Goal: Find specific page/section: Find specific page/section

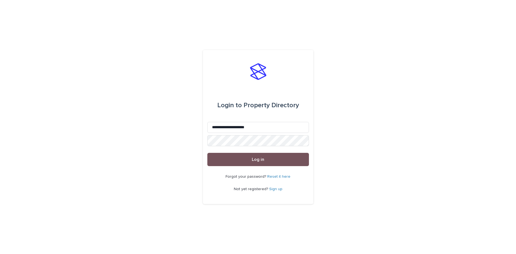
click at [261, 158] on span "Log in" at bounding box center [258, 159] width 12 height 4
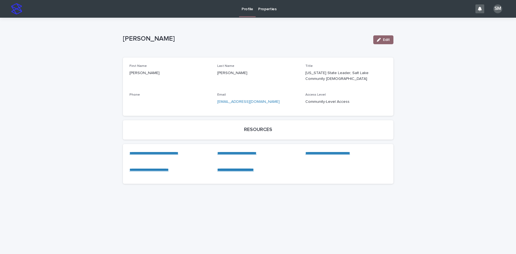
click at [241, 151] on link "**********" at bounding box center [236, 153] width 39 height 4
click at [162, 151] on link "**********" at bounding box center [153, 153] width 49 height 4
click at [268, 8] on p "Properties" at bounding box center [267, 6] width 18 height 12
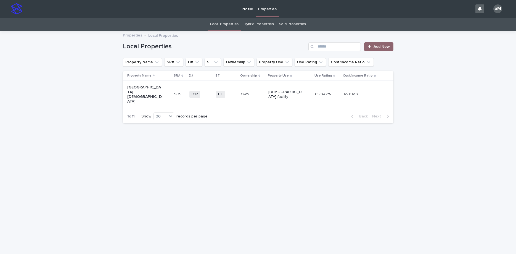
click at [223, 24] on link "Local Properties" at bounding box center [224, 24] width 28 height 13
click at [138, 88] on p "Salt Lake City Church" at bounding box center [144, 94] width 34 height 18
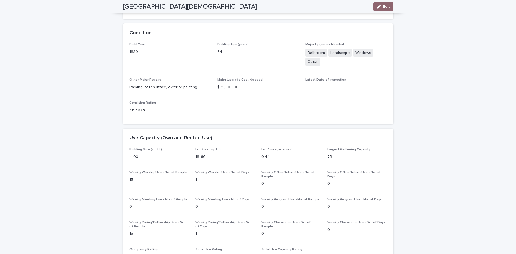
scroll to position [386, 0]
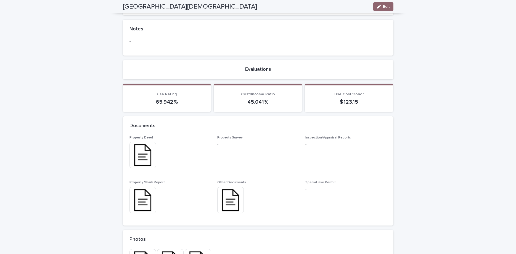
scroll to position [1142, 0]
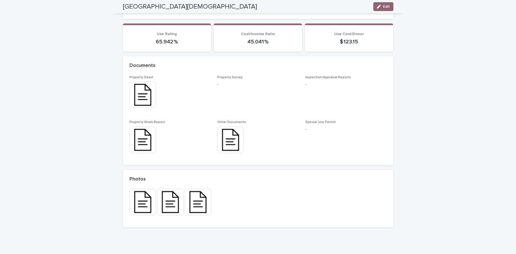
click at [139, 84] on img at bounding box center [142, 94] width 26 height 26
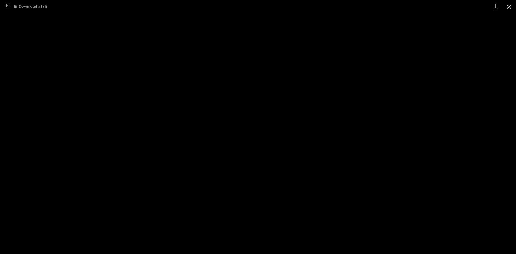
click at [508, 6] on button "Close gallery" at bounding box center [509, 6] width 14 height 13
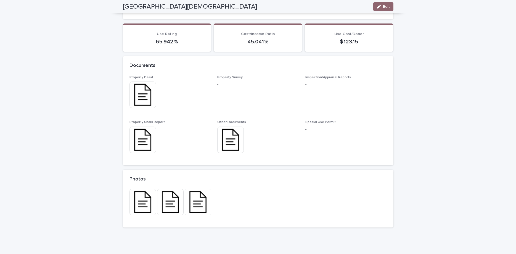
click at [141, 131] on img at bounding box center [142, 139] width 26 height 26
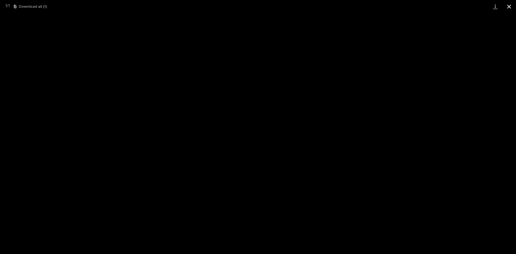
click at [509, 5] on button "Close gallery" at bounding box center [509, 6] width 14 height 13
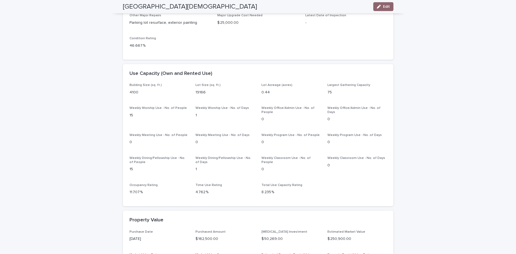
scroll to position [464, 0]
